Goal: Task Accomplishment & Management: Complete application form

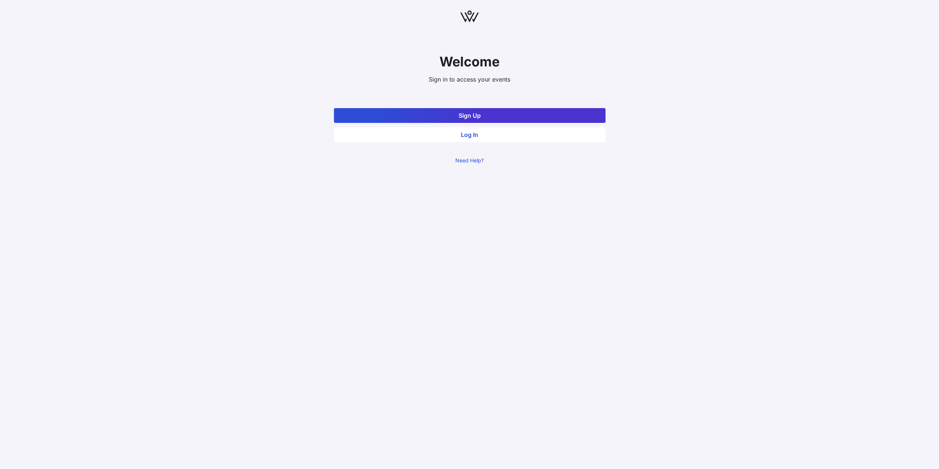
click at [452, 115] on button "Sign Up" at bounding box center [470, 115] width 272 height 15
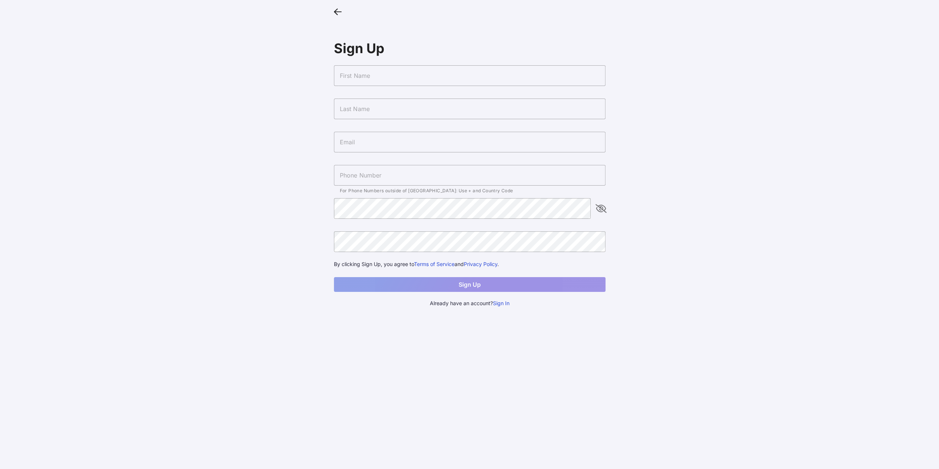
click at [433, 80] on input "text" at bounding box center [470, 75] width 272 height 21
type input "[PERSON_NAME]"
click at [403, 106] on input "[PERSON_NAME]" at bounding box center [470, 109] width 272 height 21
type input "[PERSON_NAME]"
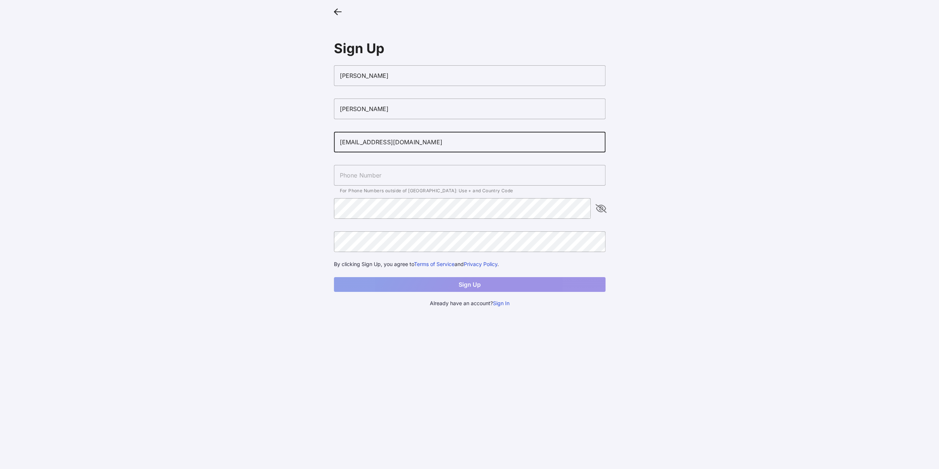
type input "[EMAIL_ADDRESS][DOMAIN_NAME]"
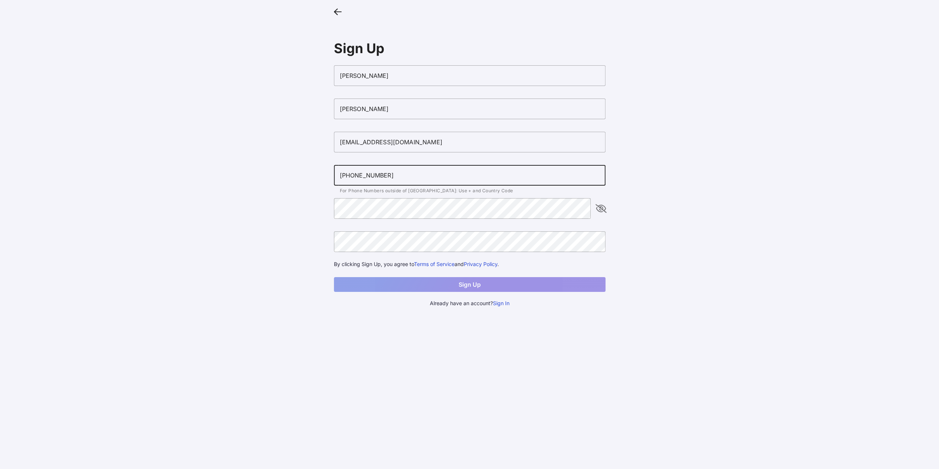
type input "[PHONE_NUMBER]"
click at [603, 208] on icon "appended action" at bounding box center [601, 208] width 9 height 9
click at [430, 281] on button "Sign Up" at bounding box center [470, 284] width 272 height 15
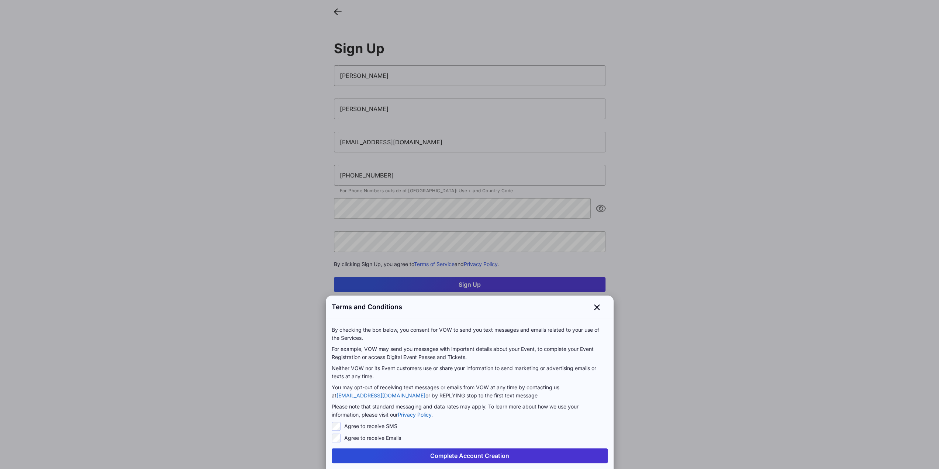
click at [451, 457] on button "Complete Account Creation" at bounding box center [470, 455] width 276 height 15
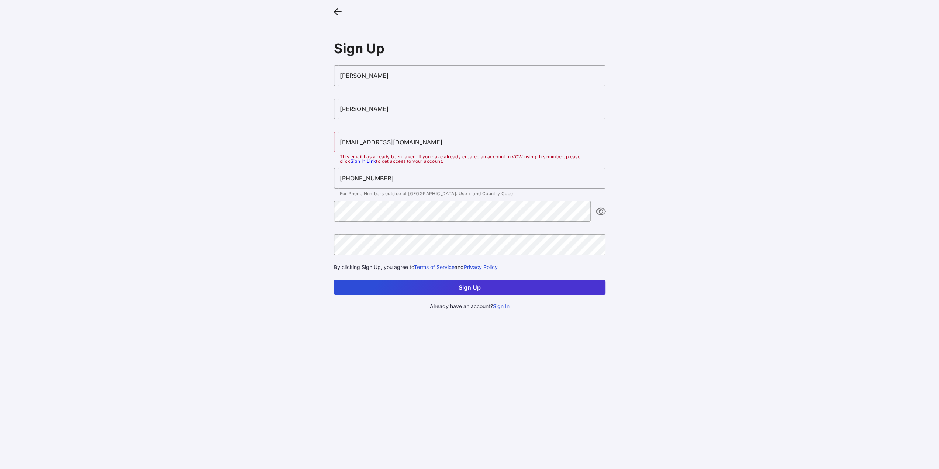
drag, startPoint x: 285, startPoint y: 421, endPoint x: 320, endPoint y: 357, distance: 73.2
click at [285, 421] on main "Sign Up [PERSON_NAME] [EMAIL_ADDRESS][DOMAIN_NAME] This email has already been …" at bounding box center [469, 234] width 939 height 469
